Goal: Use online tool/utility: Utilize a website feature to perform a specific function

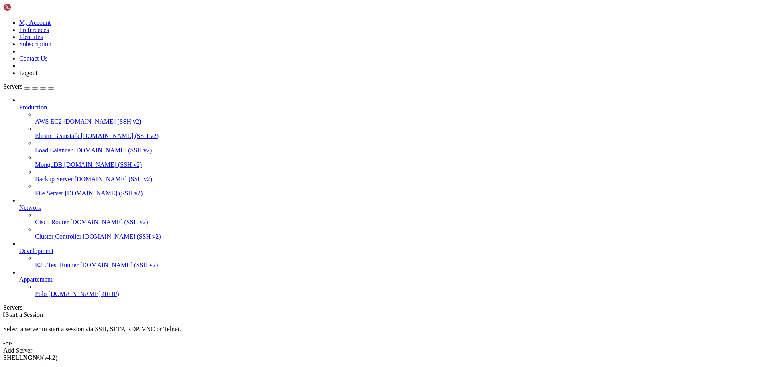
click at [49, 297] on span "[DOMAIN_NAME] (RDP)" at bounding box center [83, 293] width 71 height 7
drag, startPoint x: 350, startPoint y: 403, endPoint x: 302, endPoint y: 404, distance: 48.6
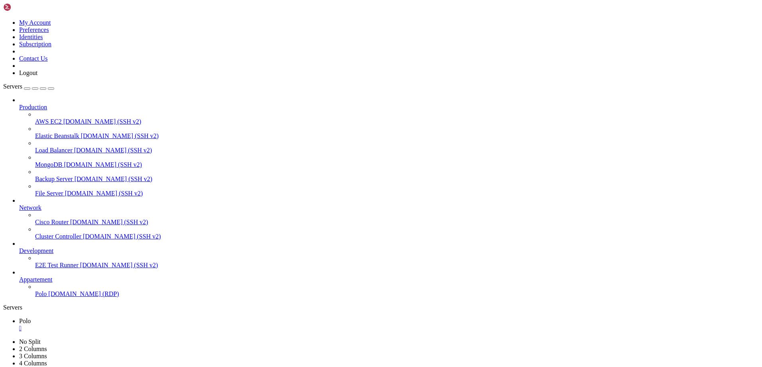
drag, startPoint x: 406, startPoint y: 570, endPoint x: 370, endPoint y: 563, distance: 36.2
drag, startPoint x: 393, startPoint y: 556, endPoint x: 351, endPoint y: 574, distance: 45.7
